Goal: Information Seeking & Learning: Check status

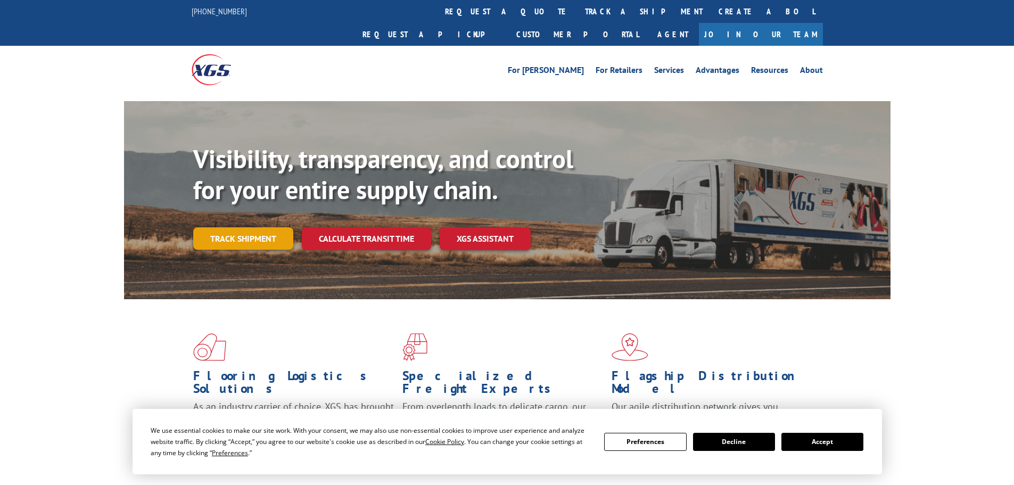
click at [234, 227] on link "Track shipment" at bounding box center [243, 238] width 100 height 22
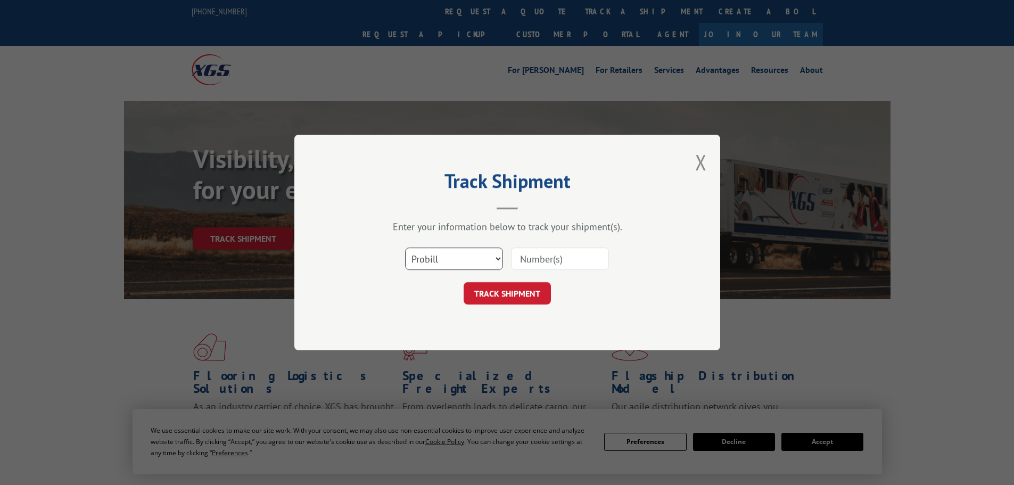
drag, startPoint x: 472, startPoint y: 261, endPoint x: 460, endPoint y: 265, distance: 12.0
click at [472, 261] on select "Select category... Probill BOL PO" at bounding box center [454, 259] width 98 height 22
select select "bol"
click at [405, 248] on select "Select category... Probill BOL PO" at bounding box center [454, 259] width 98 height 22
paste input "2850206"
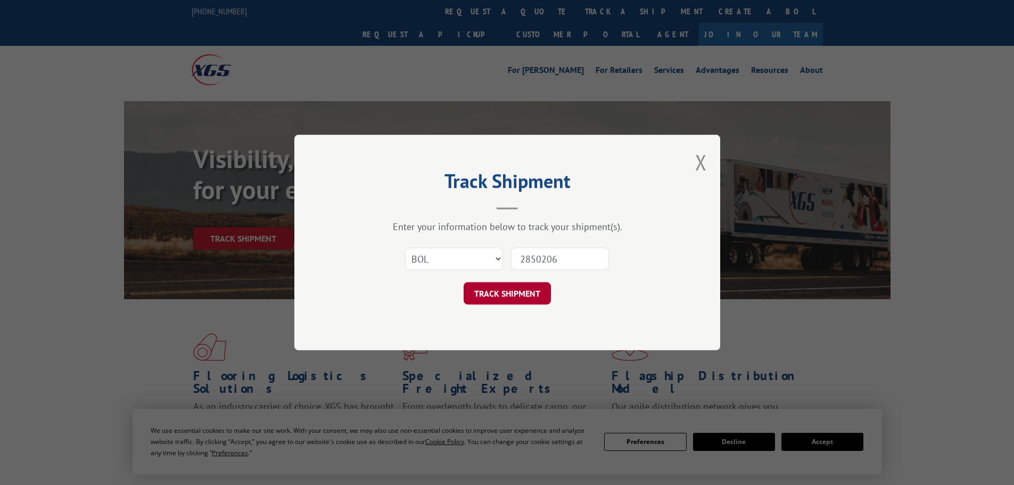
type input "2850206"
click at [514, 297] on button "TRACK SHIPMENT" at bounding box center [507, 293] width 87 height 22
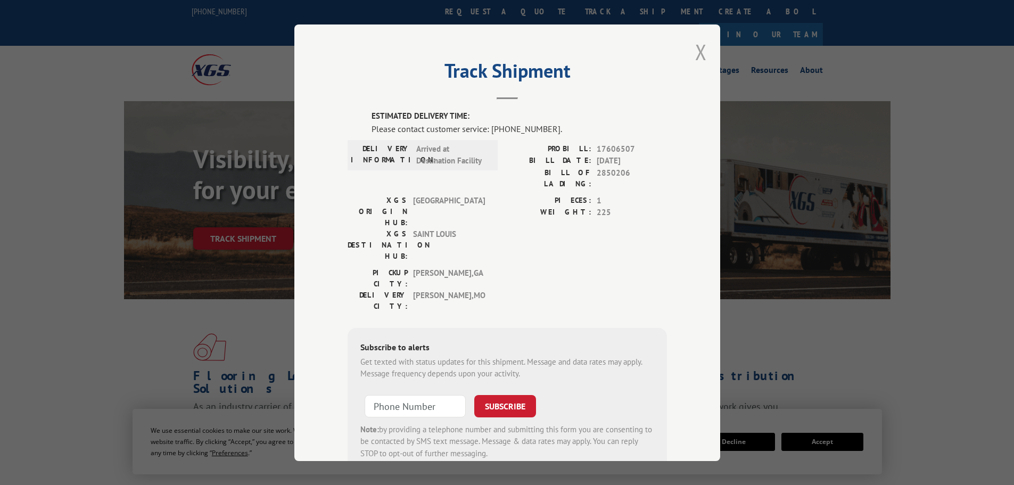
click at [695, 52] on button "Close modal" at bounding box center [701, 52] width 12 height 28
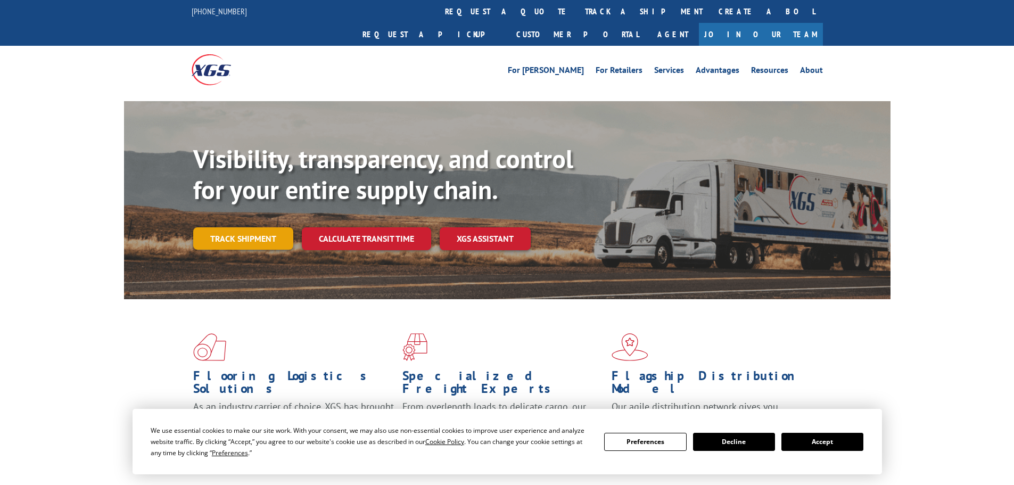
click at [278, 227] on link "Track shipment" at bounding box center [243, 238] width 100 height 22
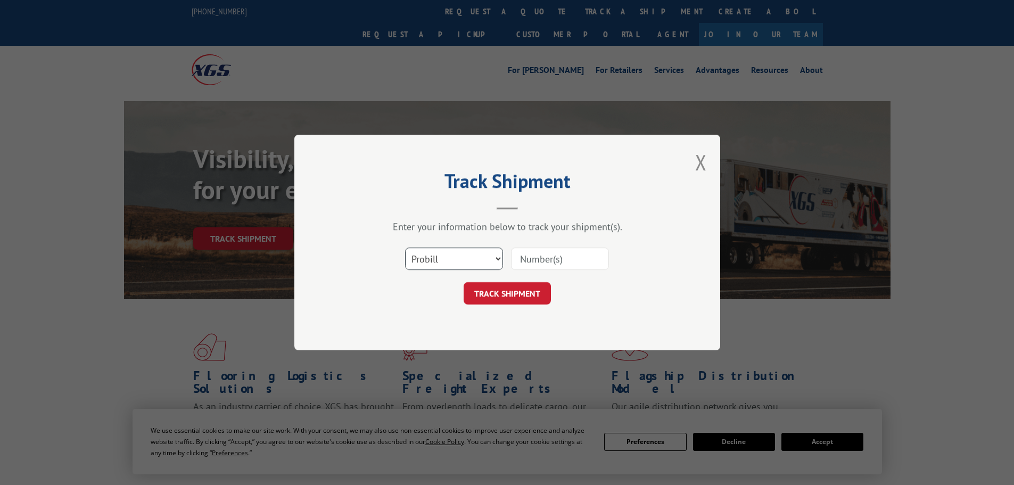
click at [466, 266] on select "Select category... Probill BOL PO" at bounding box center [454, 259] width 98 height 22
click at [405, 248] on select "Select category... Probill BOL PO" at bounding box center [454, 259] width 98 height 22
click at [455, 264] on select "Select category... Probill BOL PO" at bounding box center [454, 259] width 98 height 22
select select "bol"
click at [405, 248] on select "Select category... Probill BOL PO" at bounding box center [454, 259] width 98 height 22
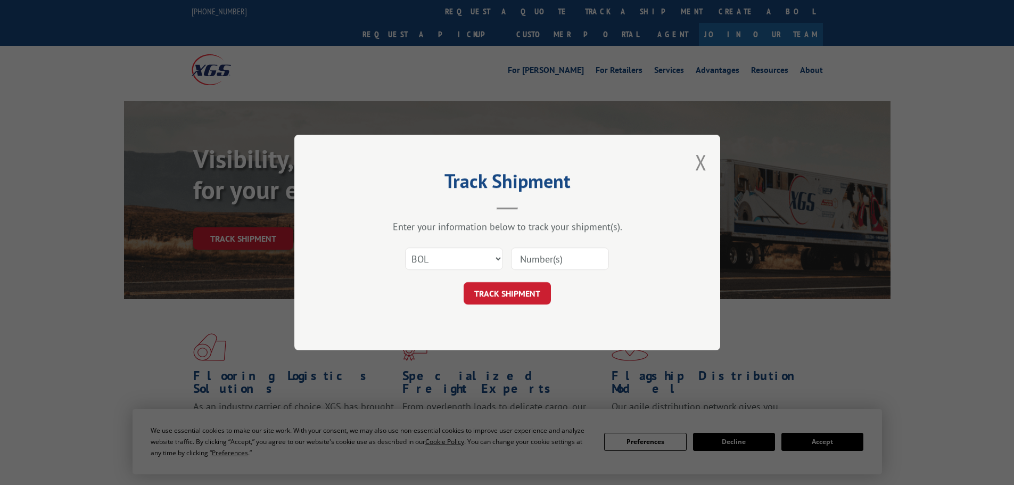
paste input "2850206"
type input "2850206"
click at [491, 296] on button "TRACK SHIPMENT" at bounding box center [507, 293] width 87 height 22
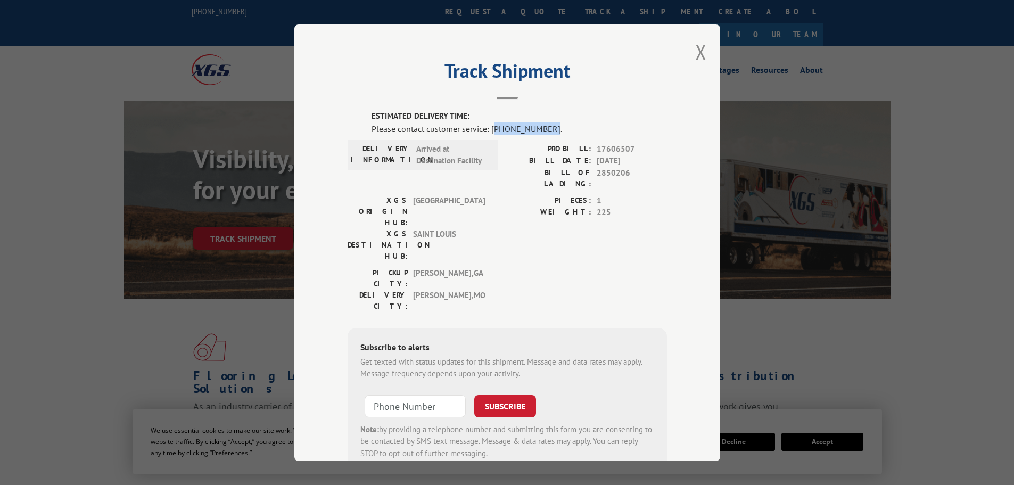
drag, startPoint x: 489, startPoint y: 128, endPoint x: 541, endPoint y: 131, distance: 51.7
click at [541, 131] on div "Please contact customer service: [PHONE_NUMBER]." at bounding box center [519, 128] width 295 height 13
copy div "844) 947-7447"
click at [409, 83] on h2 "Track Shipment" at bounding box center [507, 73] width 319 height 20
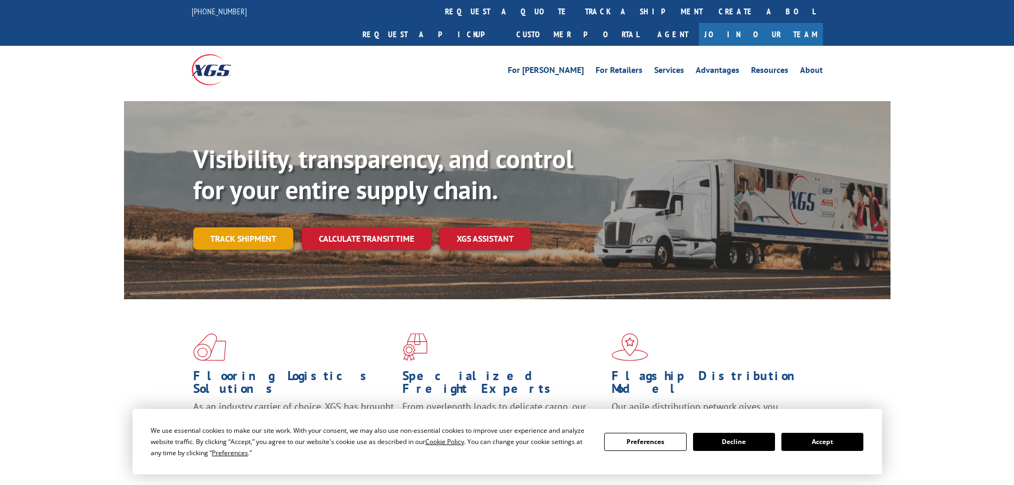
click at [254, 227] on link "Track shipment" at bounding box center [243, 238] width 100 height 22
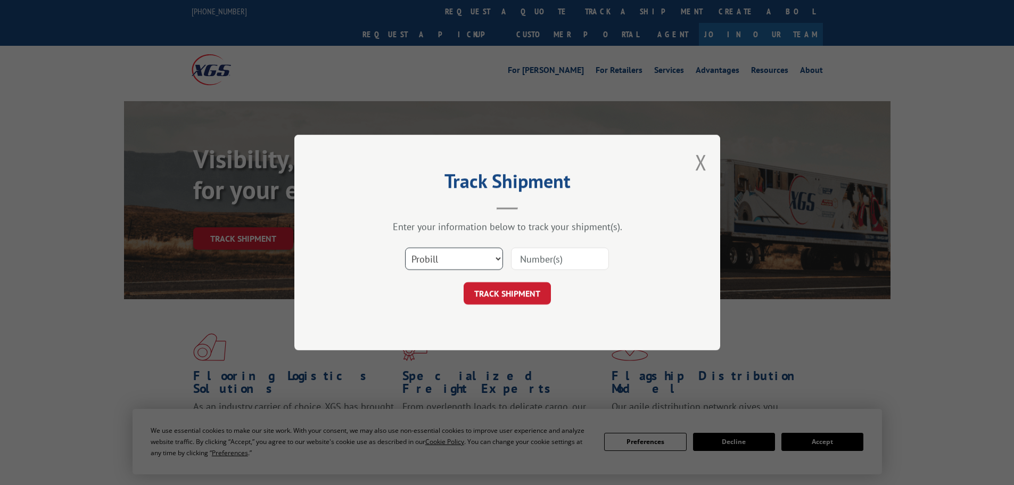
drag, startPoint x: 491, startPoint y: 260, endPoint x: 479, endPoint y: 267, distance: 13.3
click at [491, 260] on select "Select category... Probill BOL PO" at bounding box center [454, 259] width 98 height 22
select select "bol"
click at [405, 248] on select "Select category... Probill BOL PO" at bounding box center [454, 259] width 98 height 22
click at [539, 263] on input at bounding box center [560, 259] width 98 height 22
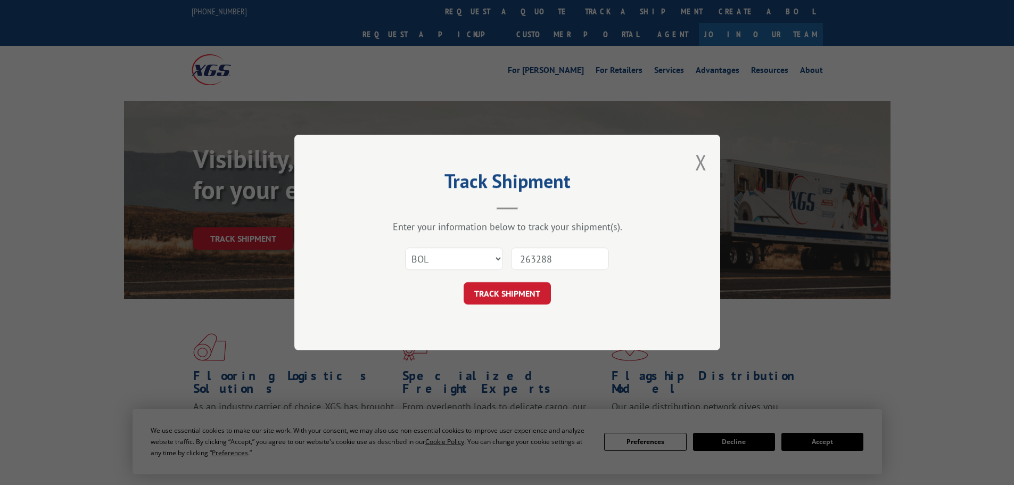
drag, startPoint x: 554, startPoint y: 261, endPoint x: 510, endPoint y: 261, distance: 43.7
click at [510, 261] on div "Select category... Probill BOL PO 263288" at bounding box center [507, 258] width 319 height 35
type input "263288"
click at [521, 285] on button "TRACK SHIPMENT" at bounding box center [507, 293] width 87 height 22
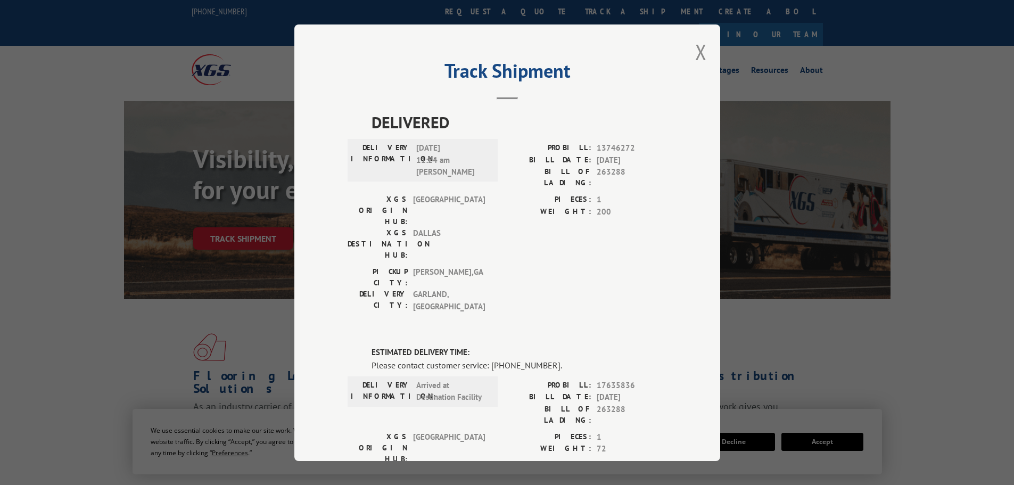
click at [390, 65] on h2 "Track Shipment" at bounding box center [507, 73] width 319 height 20
click at [696, 51] on button "Close modal" at bounding box center [701, 52] width 12 height 28
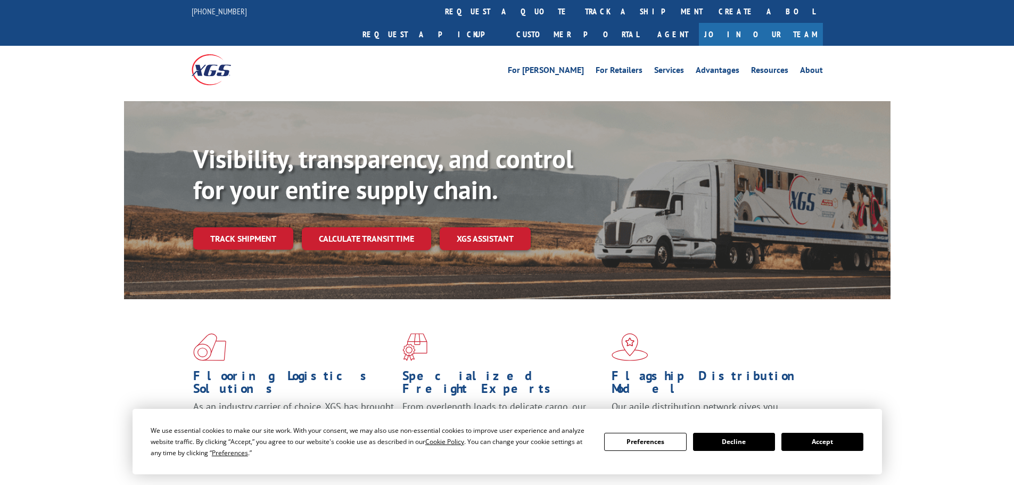
drag, startPoint x: 247, startPoint y: 219, endPoint x: 298, endPoint y: 241, distance: 55.1
click at [247, 227] on link "Track shipment" at bounding box center [243, 238] width 100 height 22
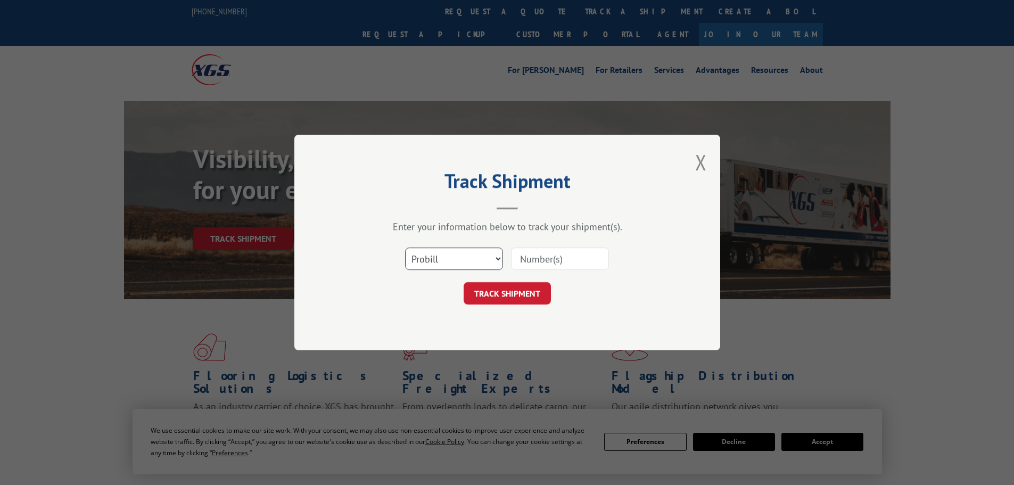
click at [487, 262] on select "Select category... Probill BOL PO" at bounding box center [454, 259] width 98 height 22
select select "bol"
click at [405, 248] on select "Select category... Probill BOL PO" at bounding box center [454, 259] width 98 height 22
click at [534, 262] on input at bounding box center [560, 259] width 98 height 22
type input "263288"
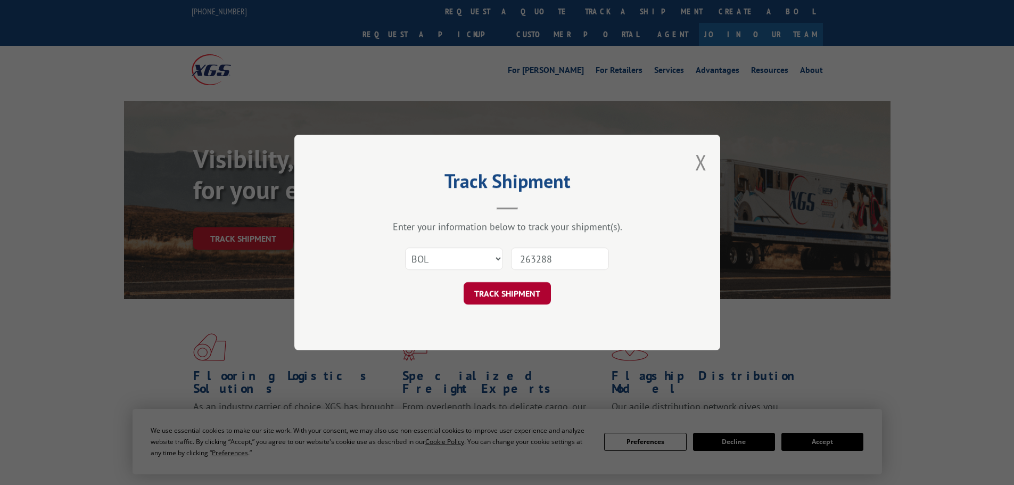
click at [529, 288] on button "TRACK SHIPMENT" at bounding box center [507, 293] width 87 height 22
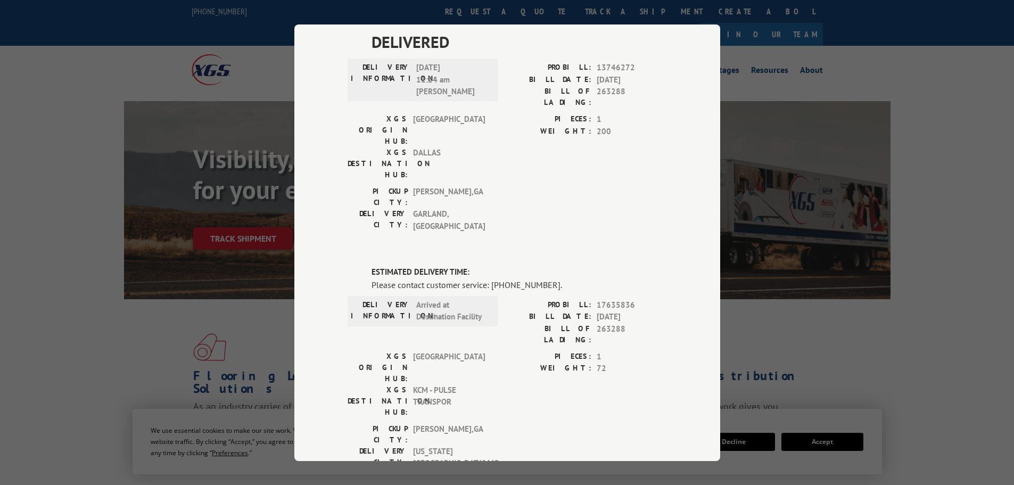
scroll to position [106, 0]
